Goal: Navigation & Orientation: Find specific page/section

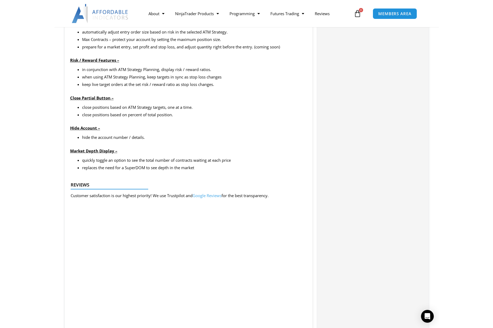
scroll to position [707, 0]
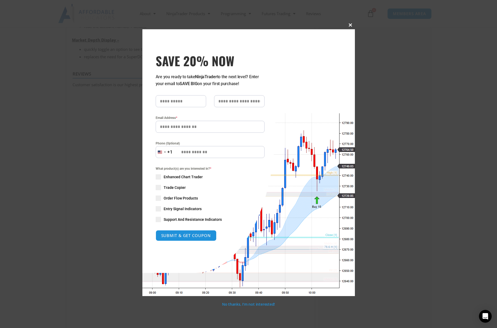
click at [350, 25] on span at bounding box center [350, 24] width 9 height 3
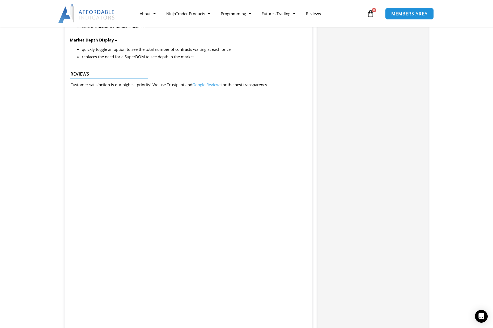
click at [385, 11] on span "MEMBERS AREA" at bounding box center [409, 13] width 36 height 5
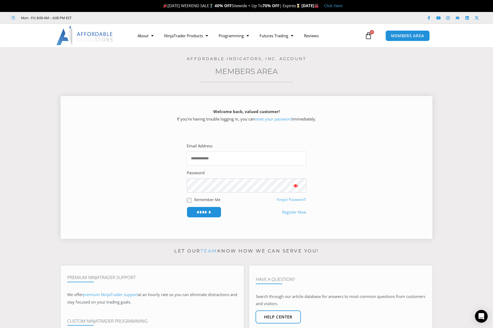
type input "**********"
click at [199, 210] on input "******" at bounding box center [204, 211] width 36 height 11
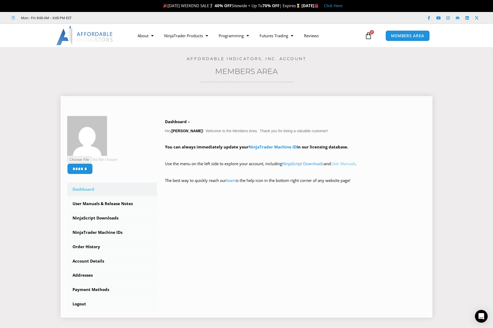
click at [353, 163] on link "User Manuals" at bounding box center [343, 163] width 25 height 5
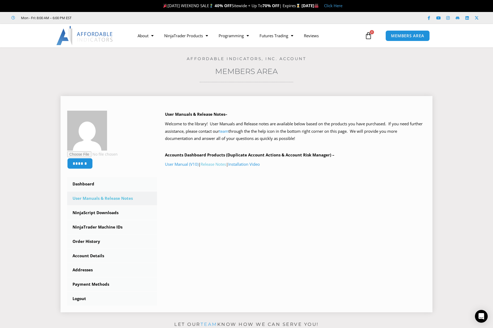
click at [215, 164] on link "Release Notes" at bounding box center [214, 163] width 26 height 5
click at [103, 210] on link "NinjaScript Downloads" at bounding box center [112, 213] width 90 height 14
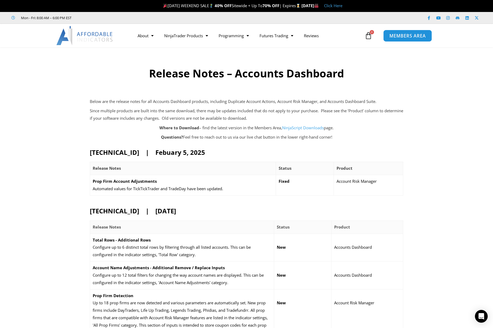
click at [398, 36] on span "MEMBERS AREA" at bounding box center [408, 35] width 36 height 5
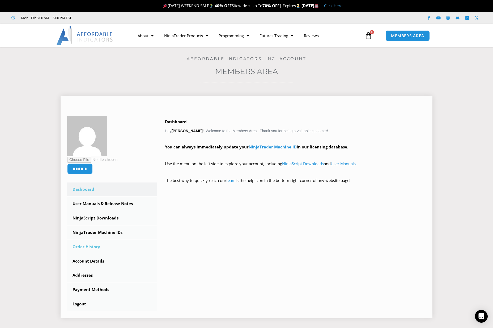
click at [85, 247] on link "Order History" at bounding box center [112, 247] width 90 height 14
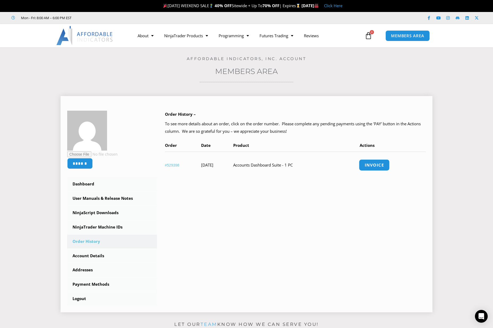
click at [381, 164] on link "Invoice" at bounding box center [374, 164] width 31 height 11
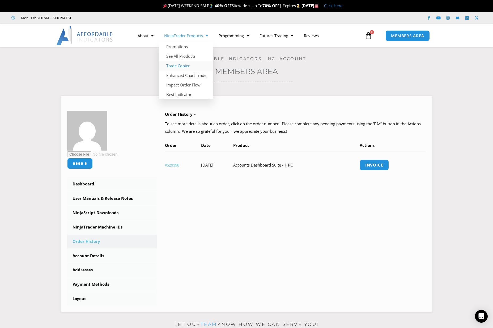
click at [180, 66] on link "Trade Copier" at bounding box center [186, 66] width 54 height 10
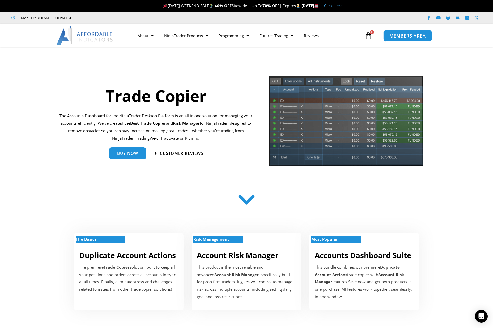
click at [403, 36] on span "MEMBERS AREA" at bounding box center [408, 35] width 36 height 5
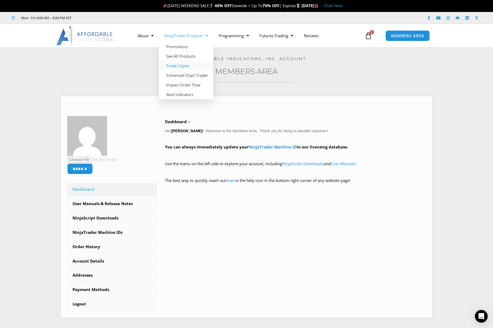
click at [183, 66] on link "Trade Copier" at bounding box center [186, 66] width 54 height 10
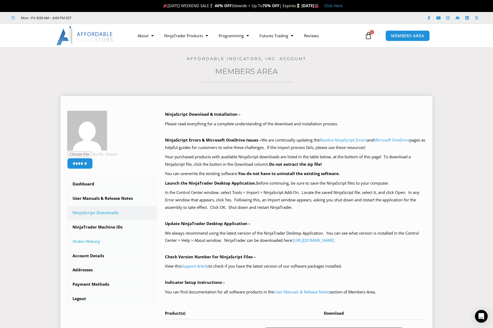
click at [87, 239] on link "Order History" at bounding box center [112, 241] width 90 height 14
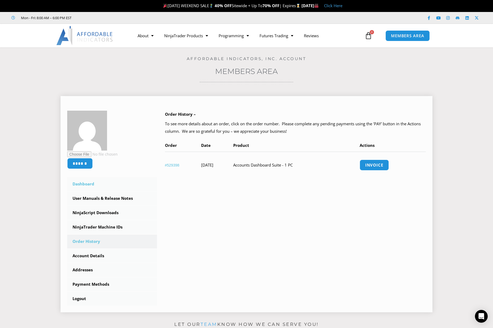
click at [90, 184] on link "Dashboard" at bounding box center [112, 184] width 90 height 14
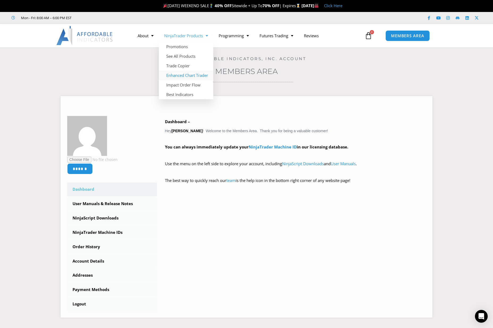
click at [187, 75] on link "Enhanced Chart Trader" at bounding box center [186, 75] width 54 height 10
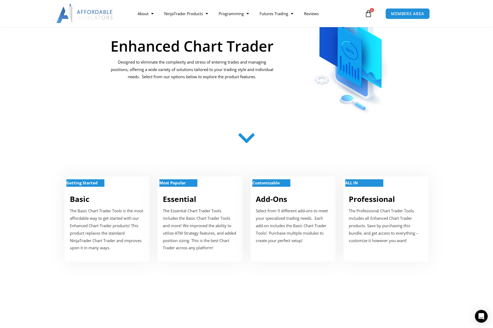
scroll to position [105, 0]
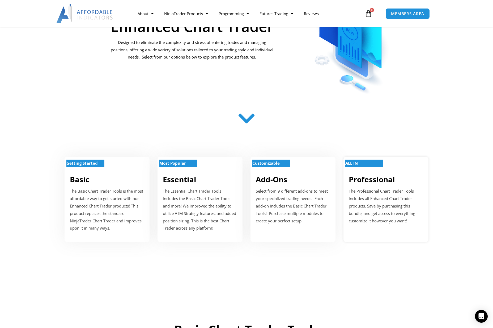
click at [357, 162] on strong "ALL IN" at bounding box center [351, 162] width 12 height 5
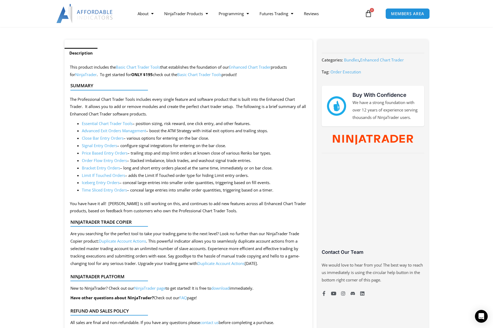
scroll to position [192, 0]
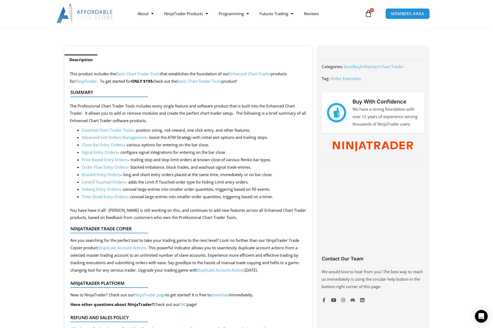
click at [115, 129] on link "Essential Chart Trader Tools" at bounding box center [107, 129] width 51 height 5
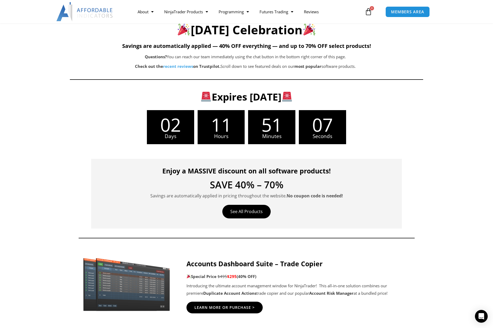
scroll to position [100, 0]
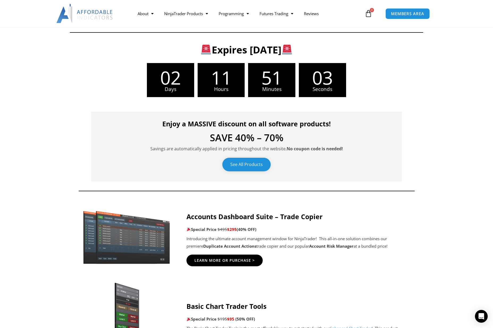
click at [253, 162] on link "See All Products" at bounding box center [246, 165] width 48 height 14
